Goal: Entertainment & Leisure: Browse casually

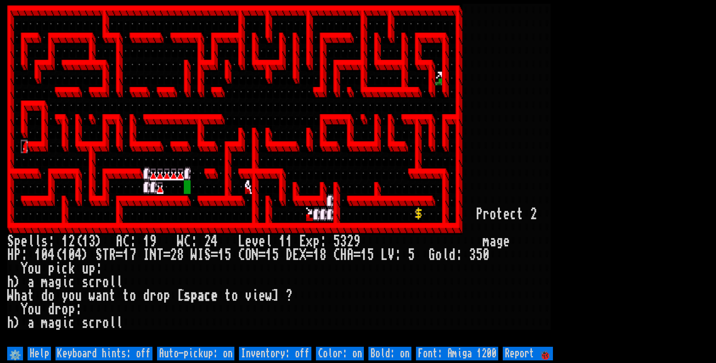
click at [207, 351] on off "Auto-pickup: on" at bounding box center [195, 354] width 77 height 14
type off "Auto-pickup: off"
